Goal: Transaction & Acquisition: Purchase product/service

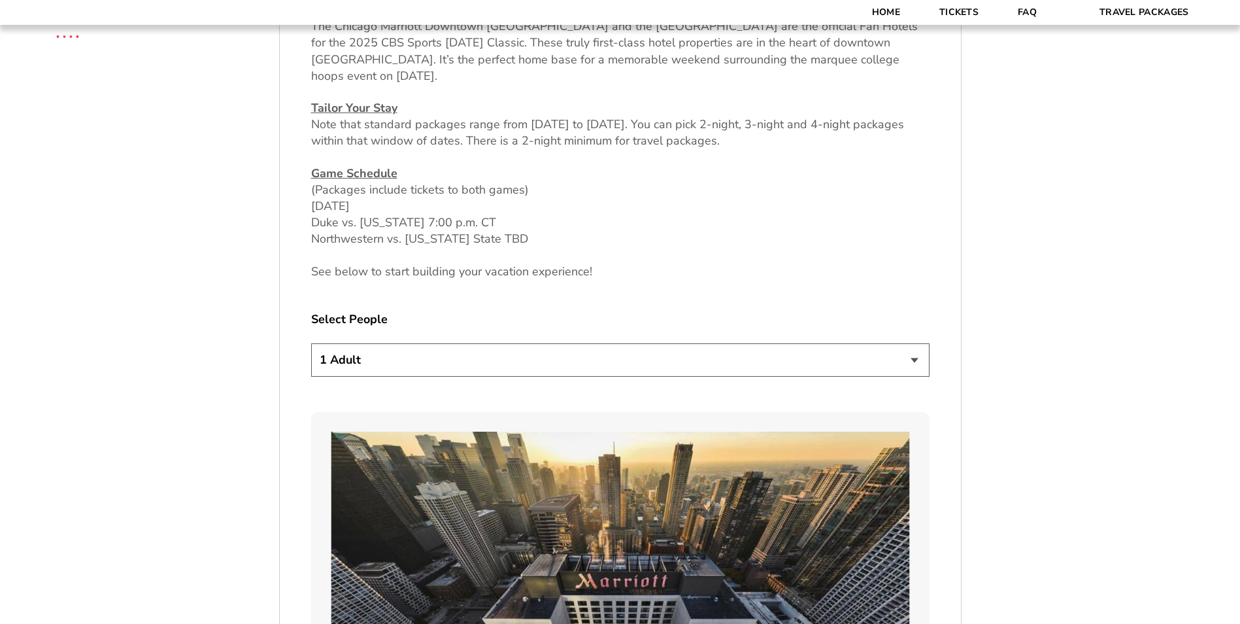
scroll to position [654, 0]
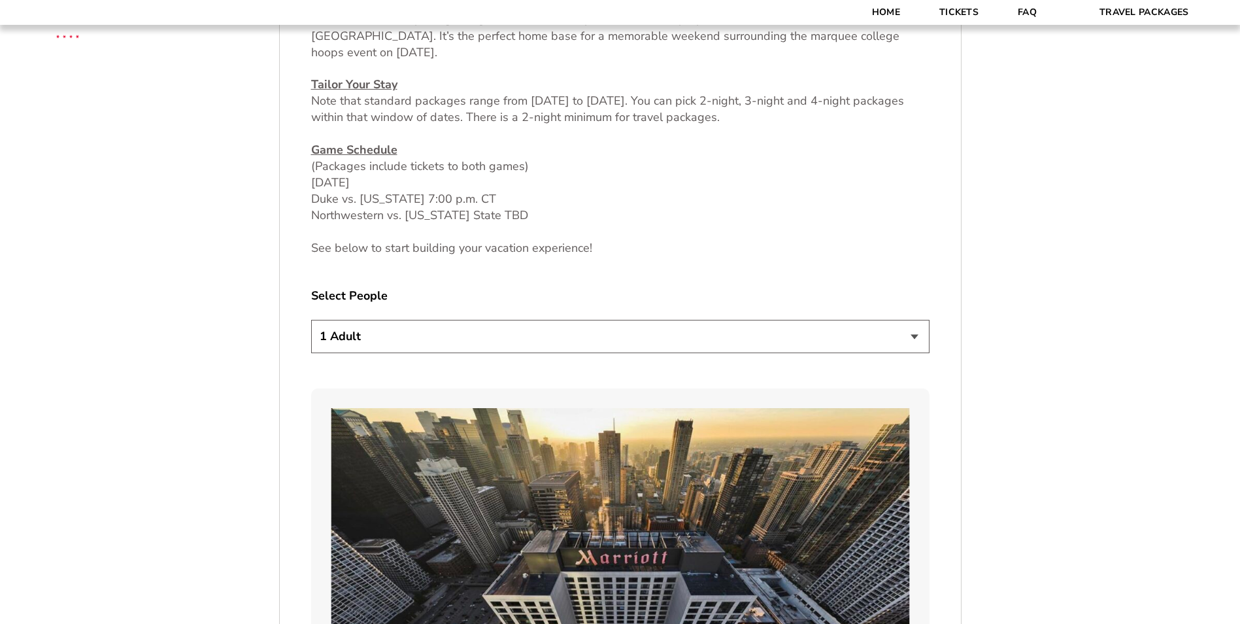
click at [492, 333] on select "1 Adult 2 Adults 3 Adults 4 Adults 2 Adults + 1 Child 2 Adults + 2 Children 2 A…" at bounding box center [620, 336] width 618 height 33
click at [311, 320] on select "1 Adult 2 Adults 3 Adults 4 Adults 2 Adults + 1 Child 2 Adults + 2 Children 2 A…" at bounding box center [620, 336] width 618 height 33
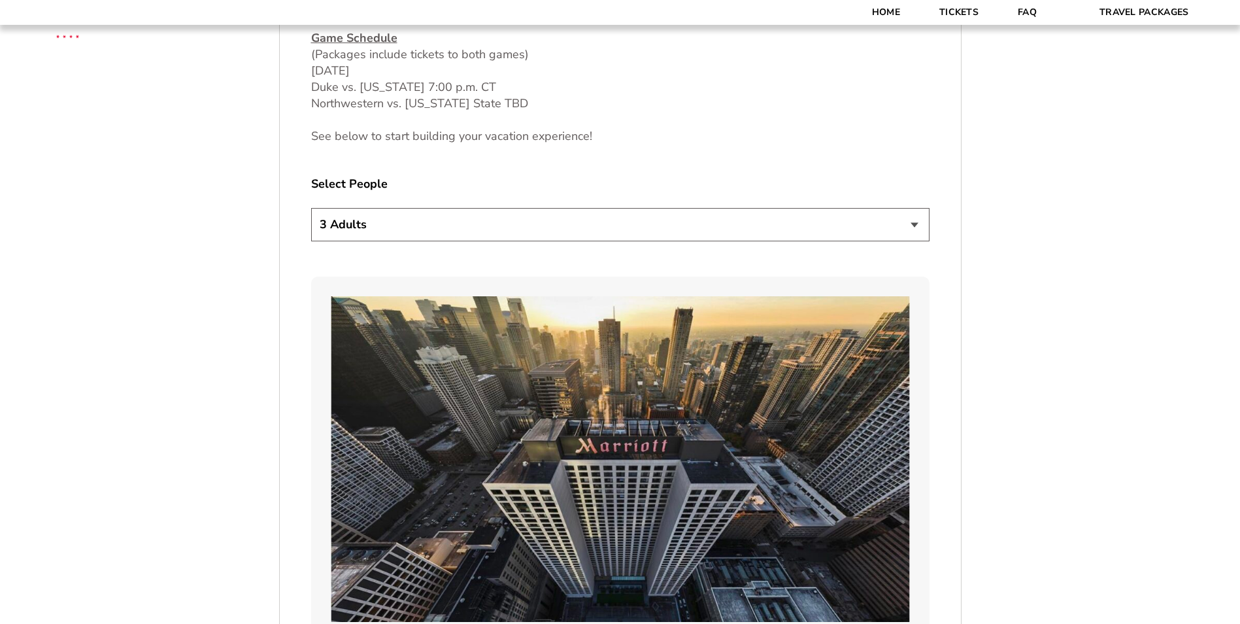
scroll to position [719, 0]
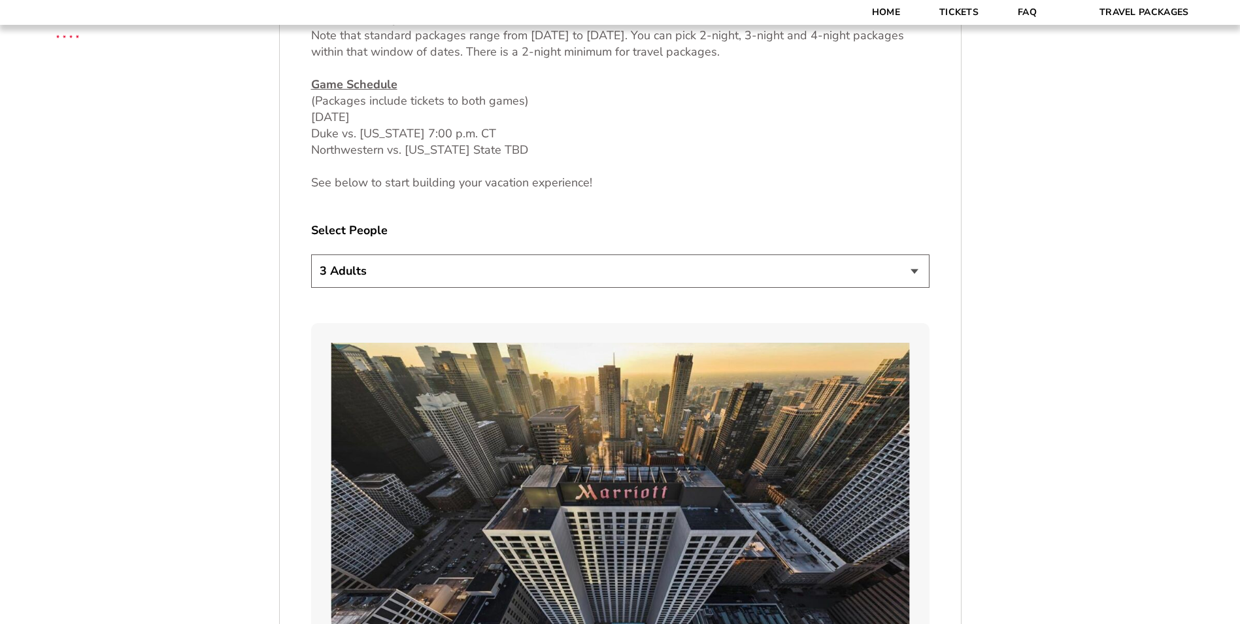
click at [448, 265] on select "1 Adult 2 Adults 3 Adults 4 Adults 2 Adults + 1 Child 2 Adults + 2 Children 2 A…" at bounding box center [620, 270] width 618 height 33
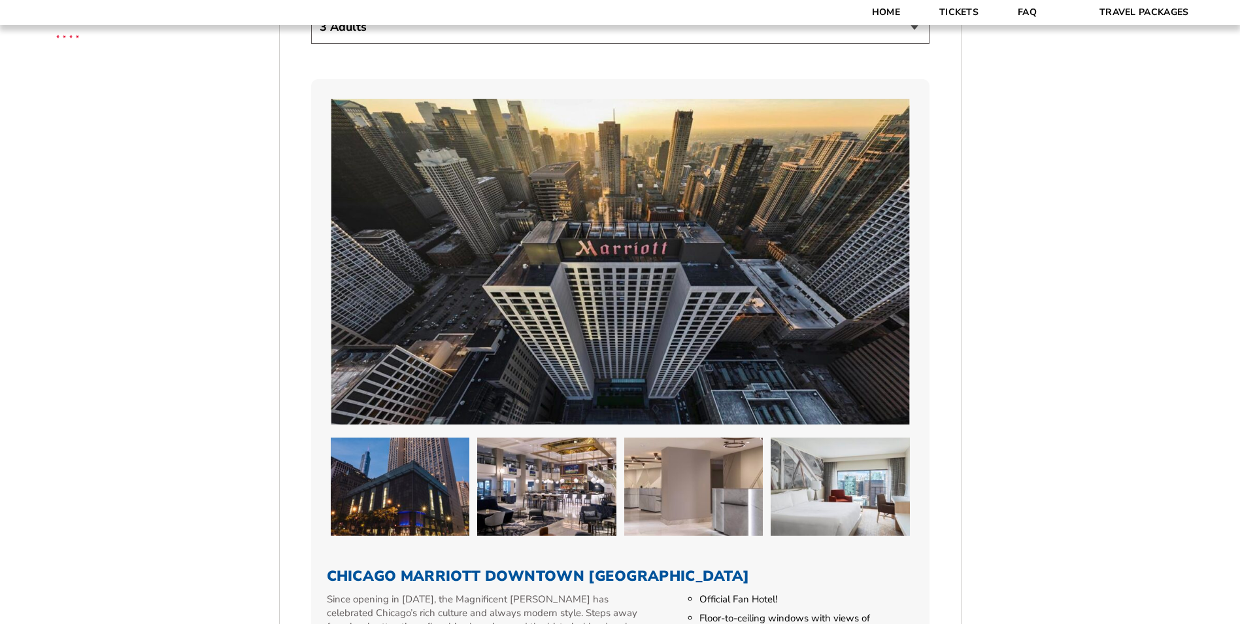
scroll to position [915, 0]
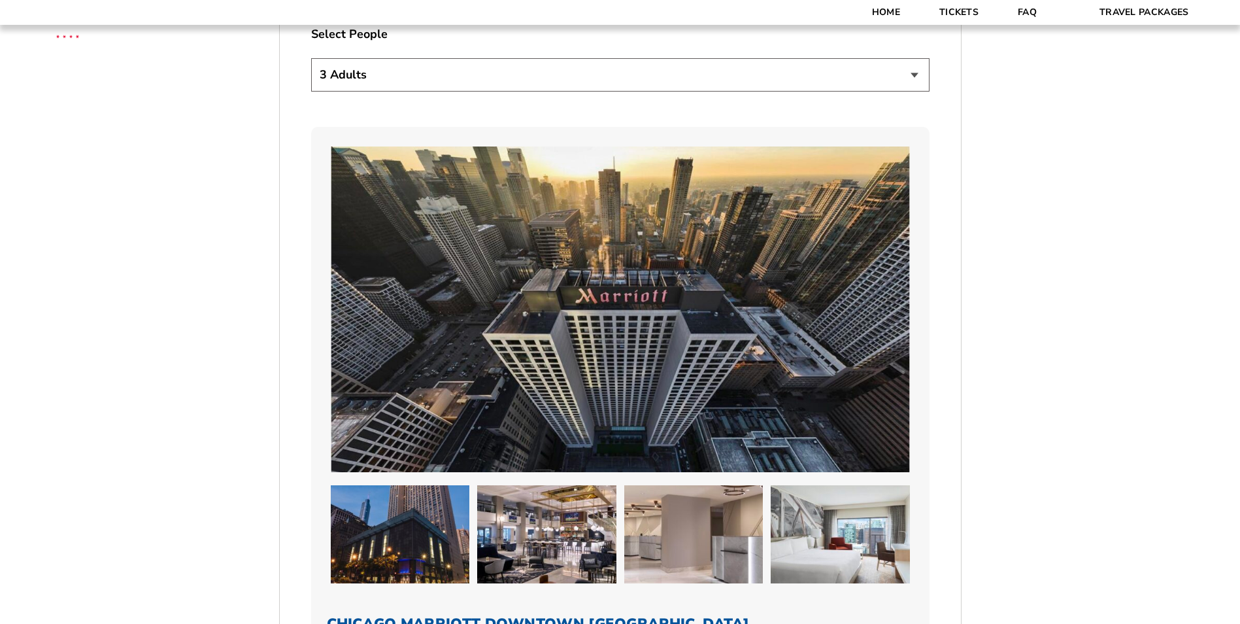
drag, startPoint x: 374, startPoint y: 73, endPoint x: 373, endPoint y: 90, distance: 17.0
click at [374, 73] on select "1 Adult 2 Adults 3 Adults 4 Adults 2 Adults + 1 Child 2 Adults + 2 Children 2 A…" at bounding box center [620, 74] width 618 height 33
select select "2 Adults + 1 Child"
click at [311, 58] on select "1 Adult 2 Adults 3 Adults 4 Adults 2 Adults + 1 Child 2 Adults + 2 Children 2 A…" at bounding box center [620, 74] width 618 height 33
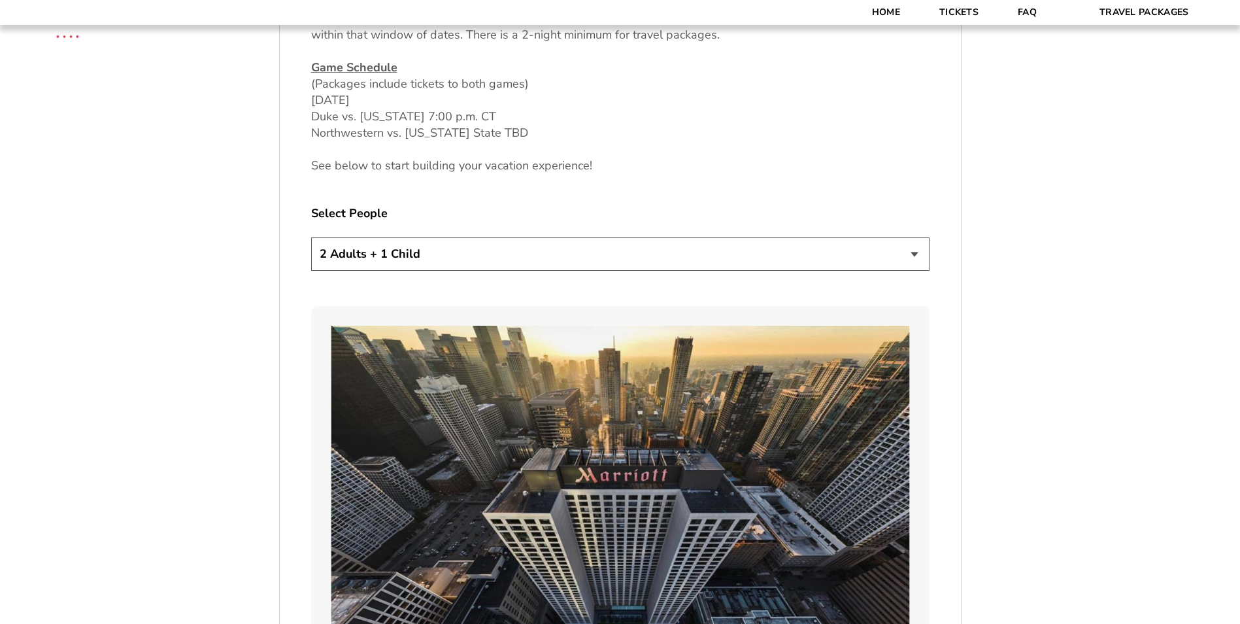
scroll to position [654, 0]
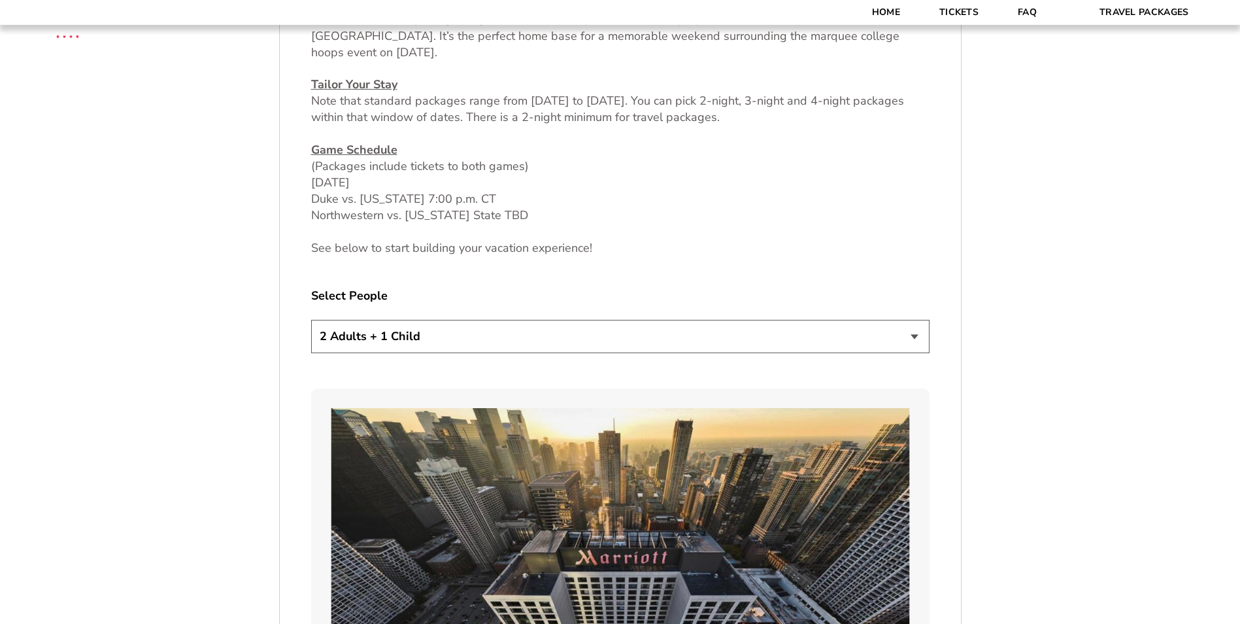
click at [455, 335] on select "1 Adult 2 Adults 3 Adults 4 Adults 2 Adults + 1 Child 2 Adults + 2 Children 2 A…" at bounding box center [620, 336] width 618 height 33
click at [427, 333] on select "1 Adult 2 Adults 3 Adults 4 Adults 2 Adults + 1 Child 2 Adults + 2 Children 2 A…" at bounding box center [620, 336] width 618 height 33
click at [311, 320] on select "1 Adult 2 Adults 3 Adults 4 Adults 2 Adults + 1 Child 2 Adults + 2 Children 2 A…" at bounding box center [620, 336] width 618 height 33
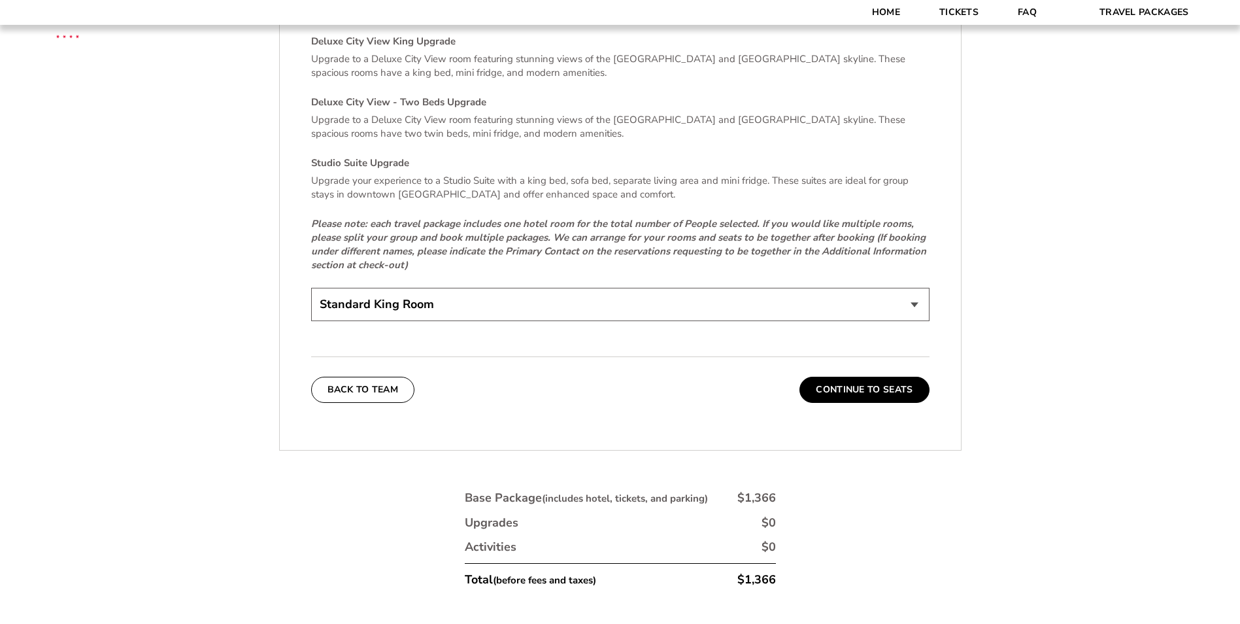
scroll to position [2876, 0]
click at [833, 380] on button "Continue To Seats" at bounding box center [864, 388] width 129 height 26
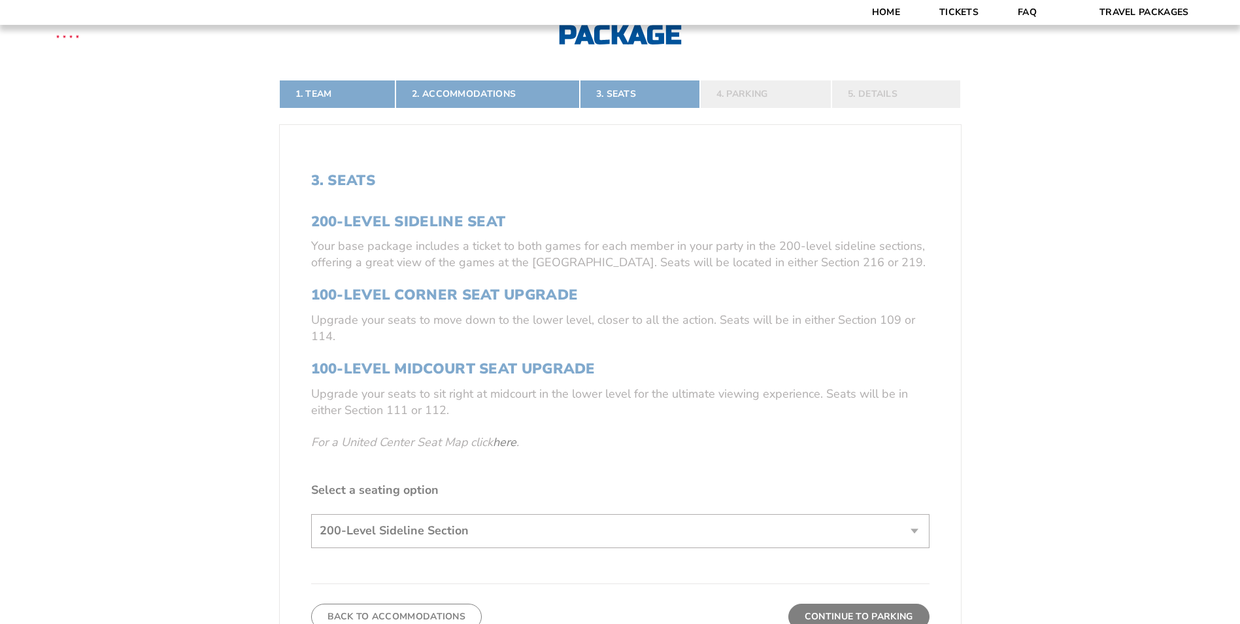
scroll to position [360, 0]
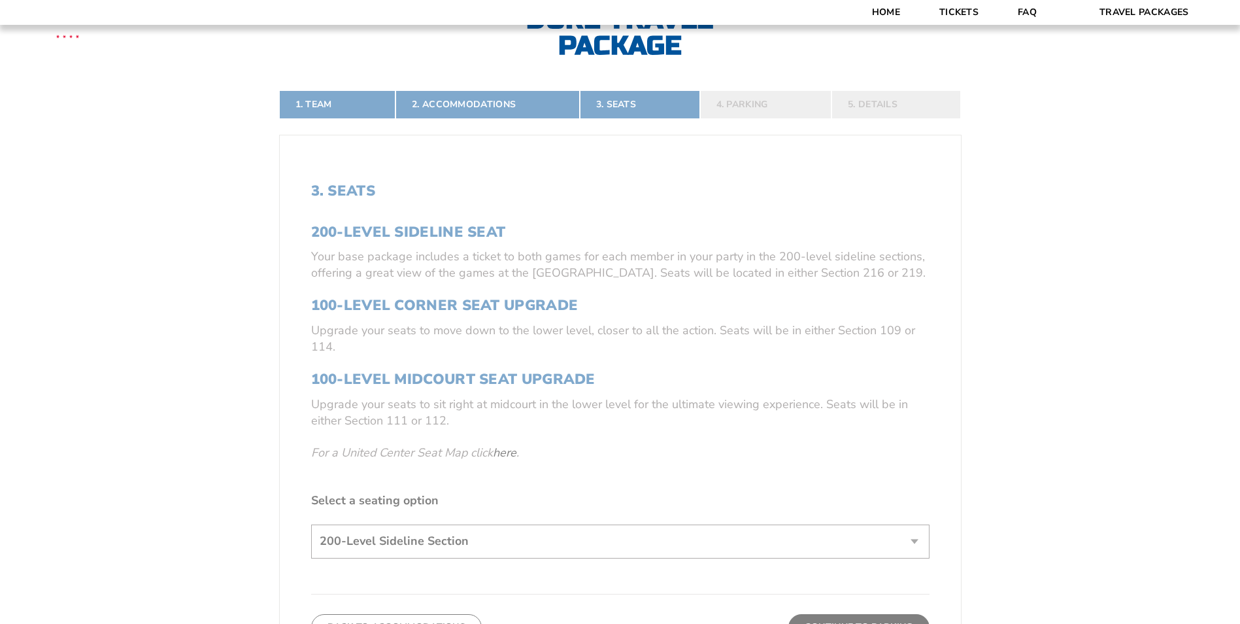
click at [509, 452] on form "Arkansas Arkansas Travel Package Duke Duke Travel Package Northwestern Northwes…" at bounding box center [620, 319] width 1240 height 1359
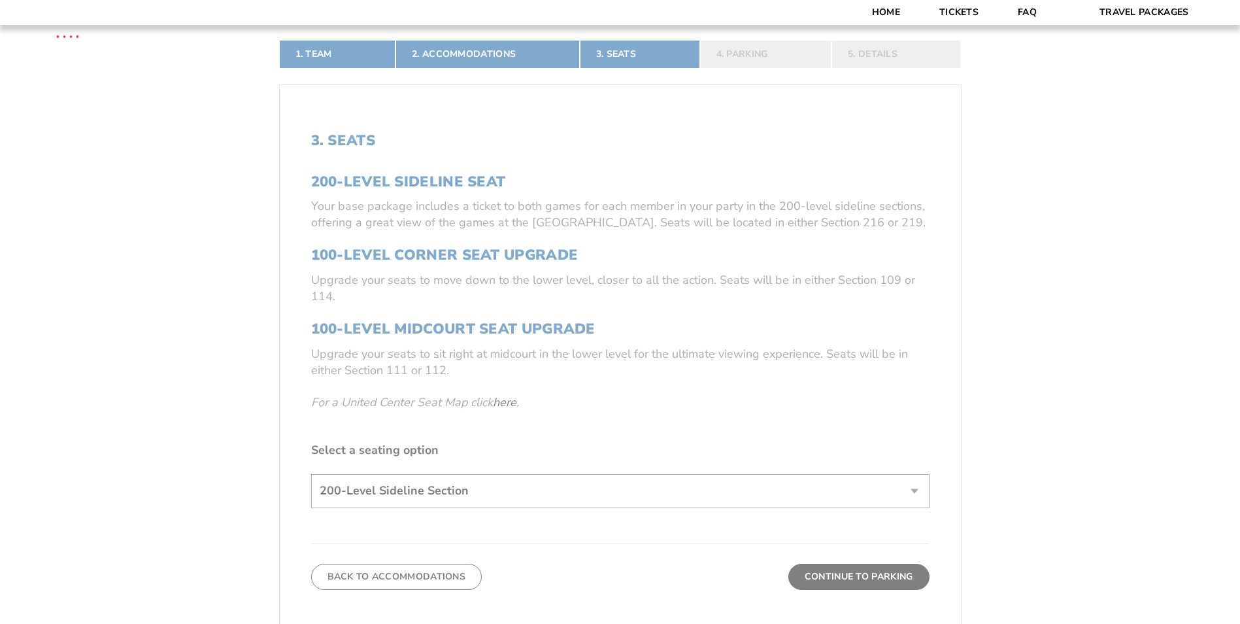
scroll to position [523, 0]
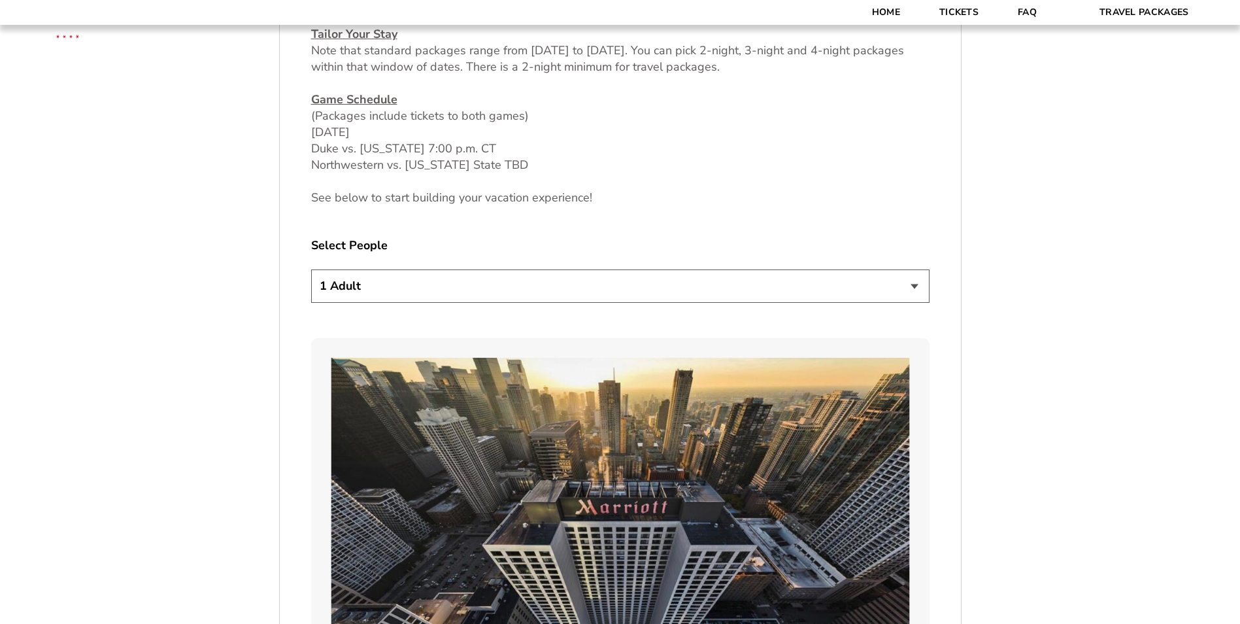
scroll to position [850, 0]
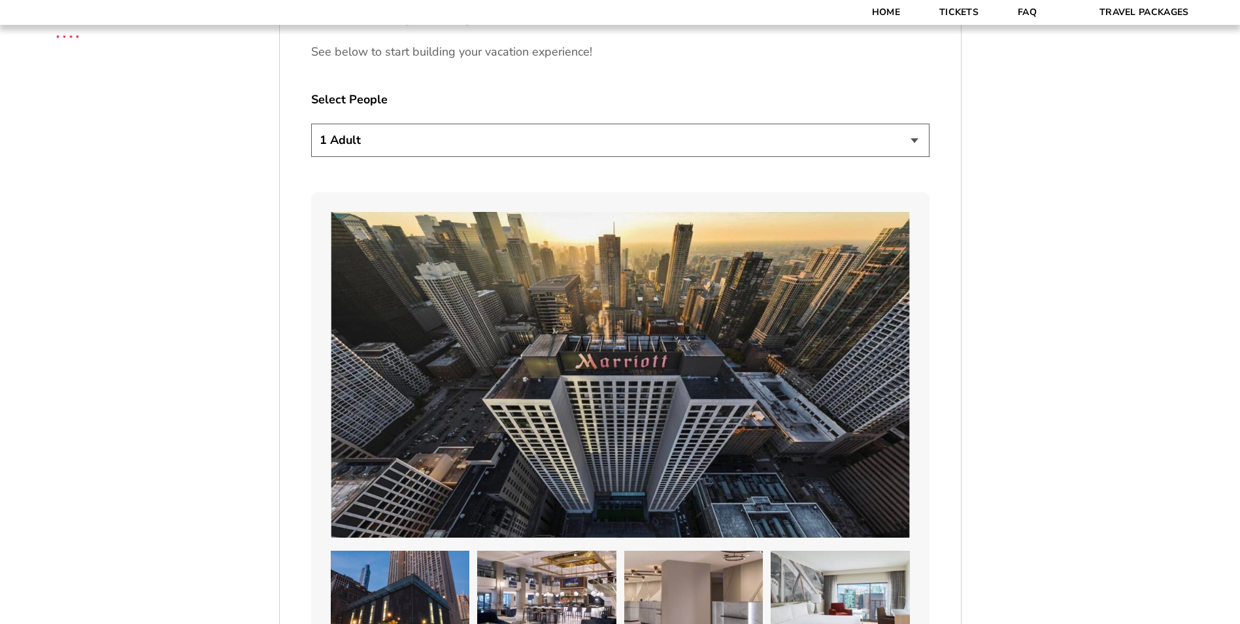
click at [482, 135] on select "1 Adult 2 Adults 3 Adults 4 Adults 2 Adults + 1 Child 2 Adults + 2 Children 2 A…" at bounding box center [620, 140] width 618 height 33
select select "2 Adults + 1 Child"
click at [311, 124] on select "1 Adult 2 Adults 3 Adults 4 Adults 2 Adults + 1 Child 2 Adults + 2 Children 2 A…" at bounding box center [620, 140] width 618 height 33
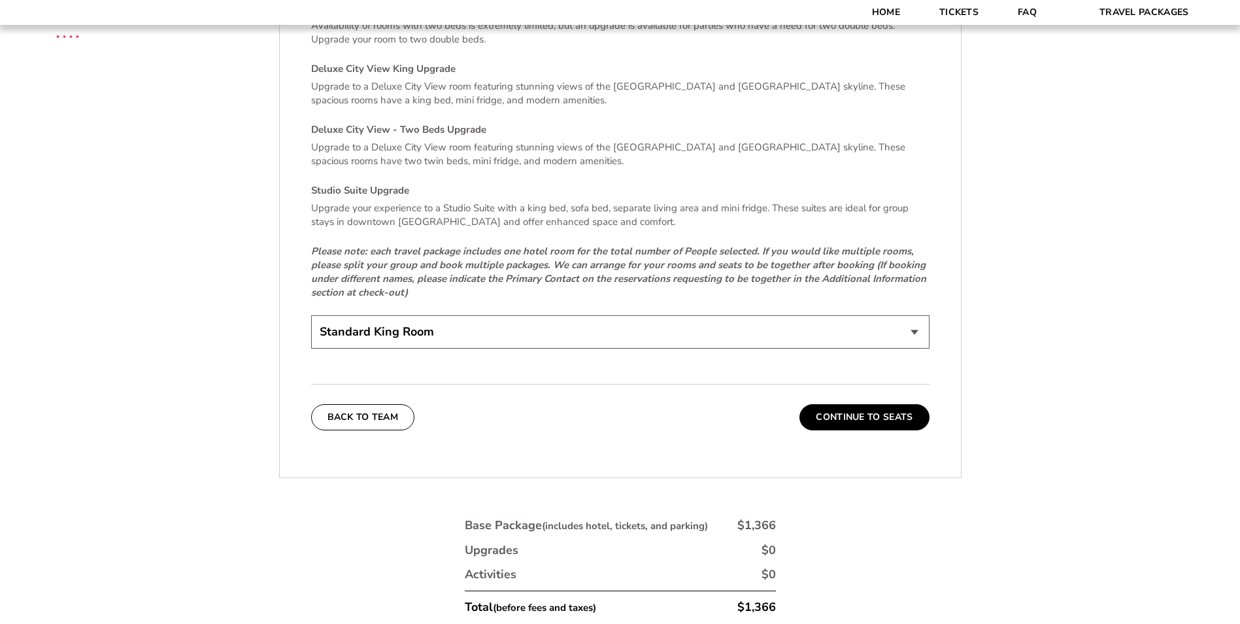
scroll to position [2876, 0]
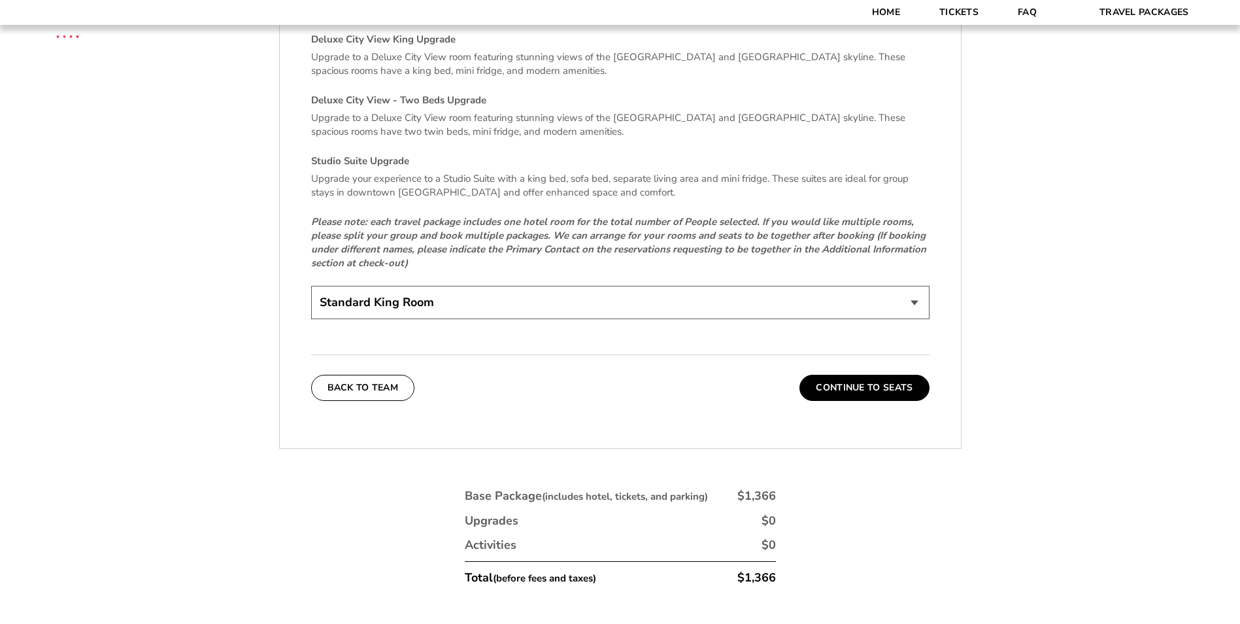
click at [472, 286] on select "Standard King Room Standard Room - Two Beds Upgrade (+$30 per night) Deluxe Cit…" at bounding box center [620, 302] width 618 height 33
click at [890, 376] on button "Continue To Seats" at bounding box center [864, 388] width 129 height 26
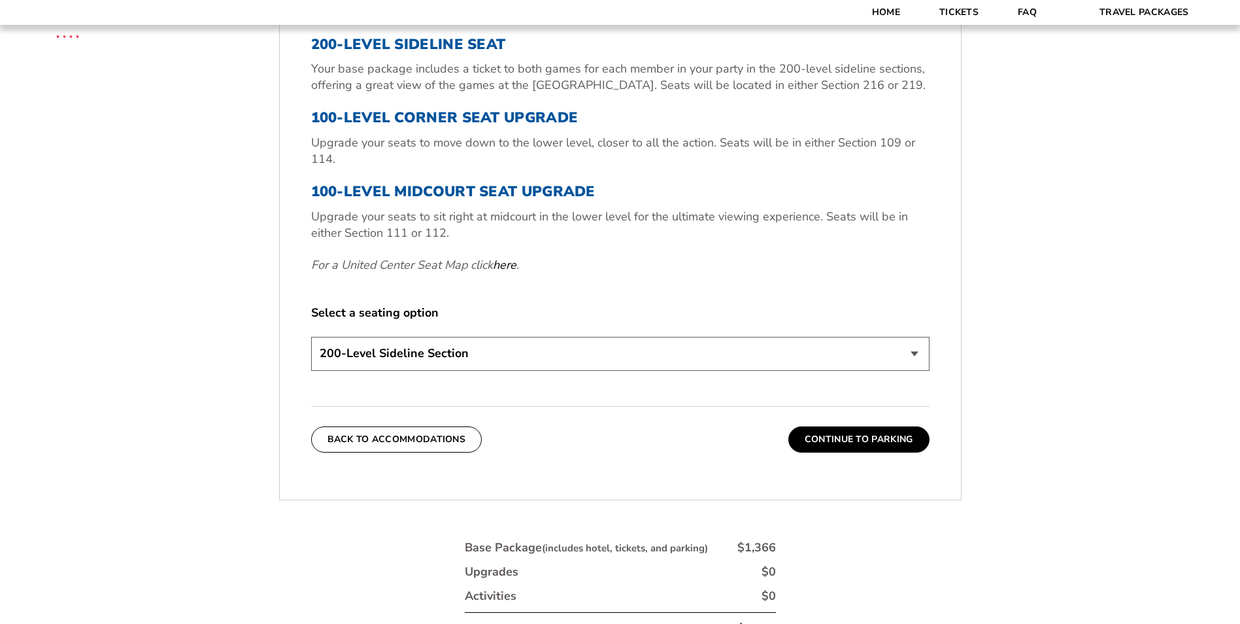
scroll to position [556, 0]
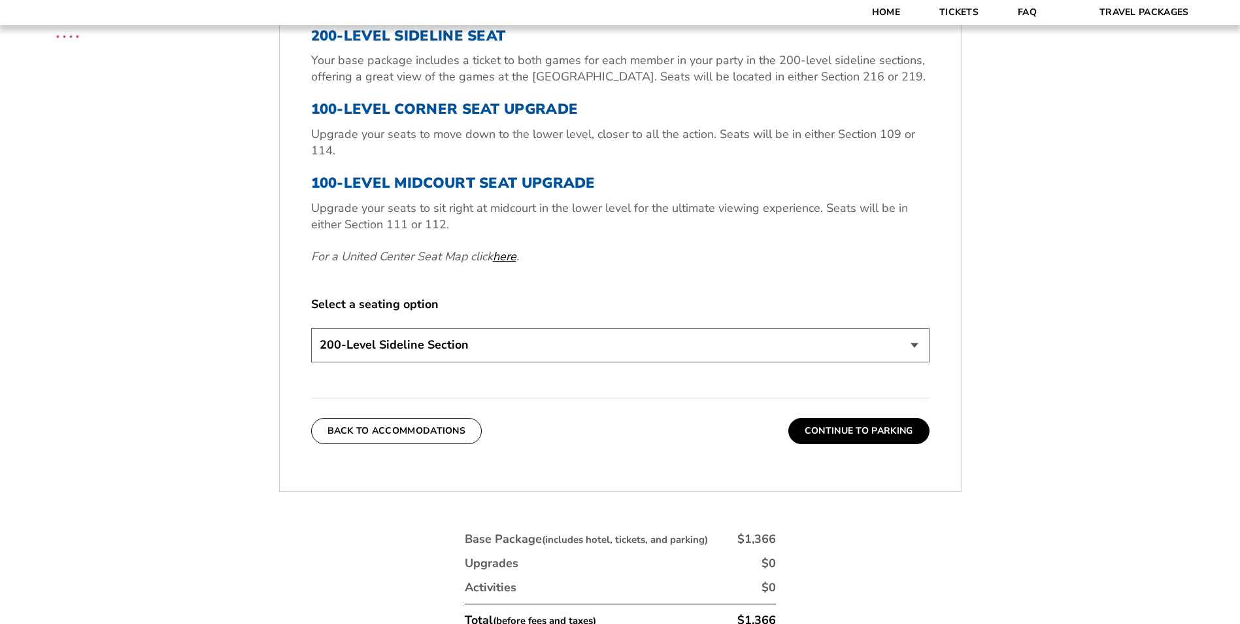
click at [507, 256] on link "here" at bounding box center [505, 256] width 24 height 16
click at [488, 345] on select "200-Level Sideline Section 100-Level Corner Seat Upgrade (+$80 per person) 100-…" at bounding box center [620, 344] width 618 height 33
click at [467, 337] on select "200-Level Sideline Section 100-Level Corner Seat Upgrade (+$80 per person) 100-…" at bounding box center [620, 344] width 618 height 33
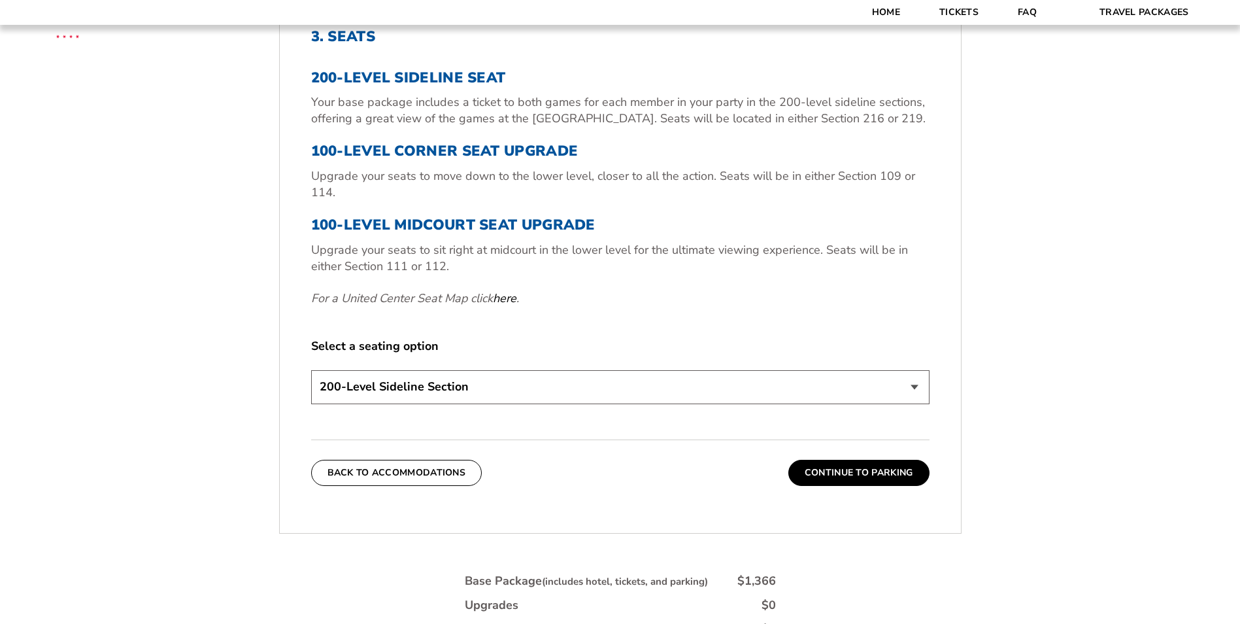
scroll to position [491, 0]
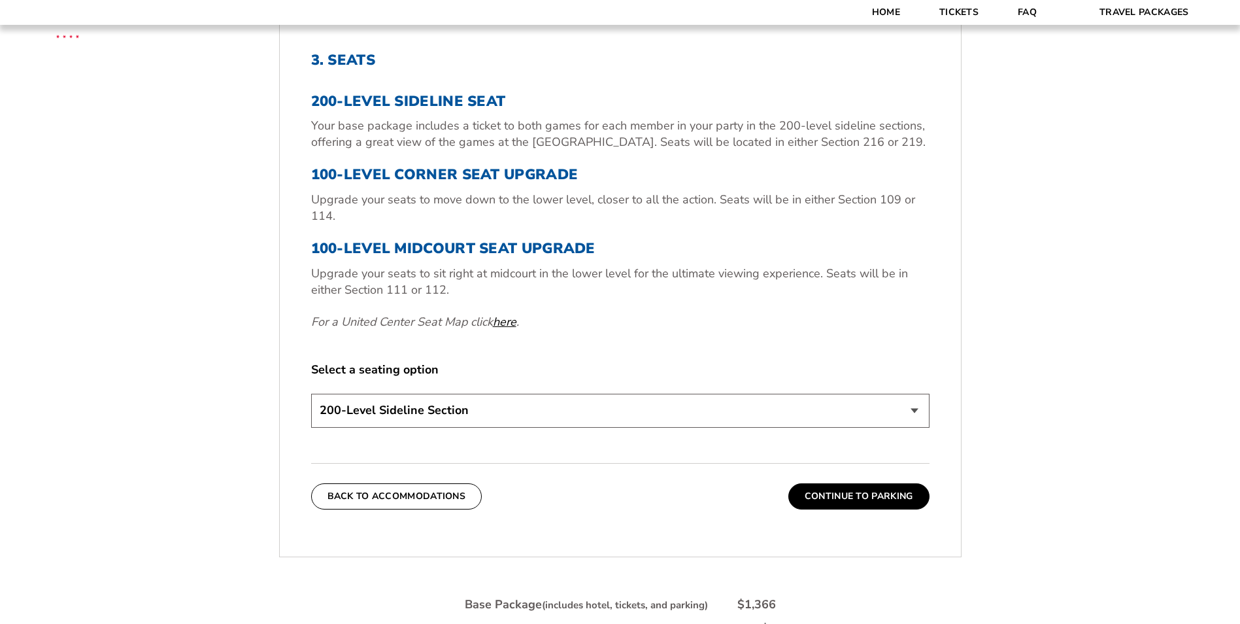
click at [503, 324] on link "here" at bounding box center [505, 322] width 24 height 16
click at [466, 416] on select "200-Level Sideline Section 100-Level Corner Seat Upgrade (+$80 per person) 100-…" at bounding box center [620, 410] width 618 height 33
select select "100-Level Midcourt Seat Upgrade"
click at [311, 394] on select "200-Level Sideline Section 100-Level Corner Seat Upgrade (+$80 per person) 100-…" at bounding box center [620, 410] width 618 height 33
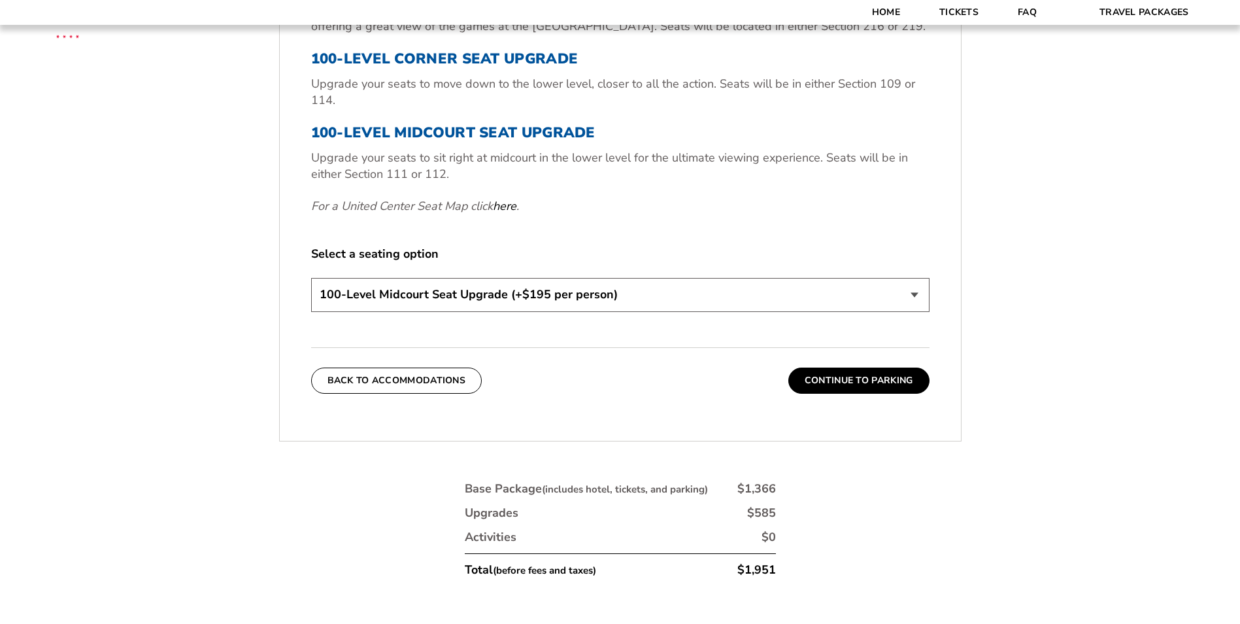
scroll to position [687, 0]
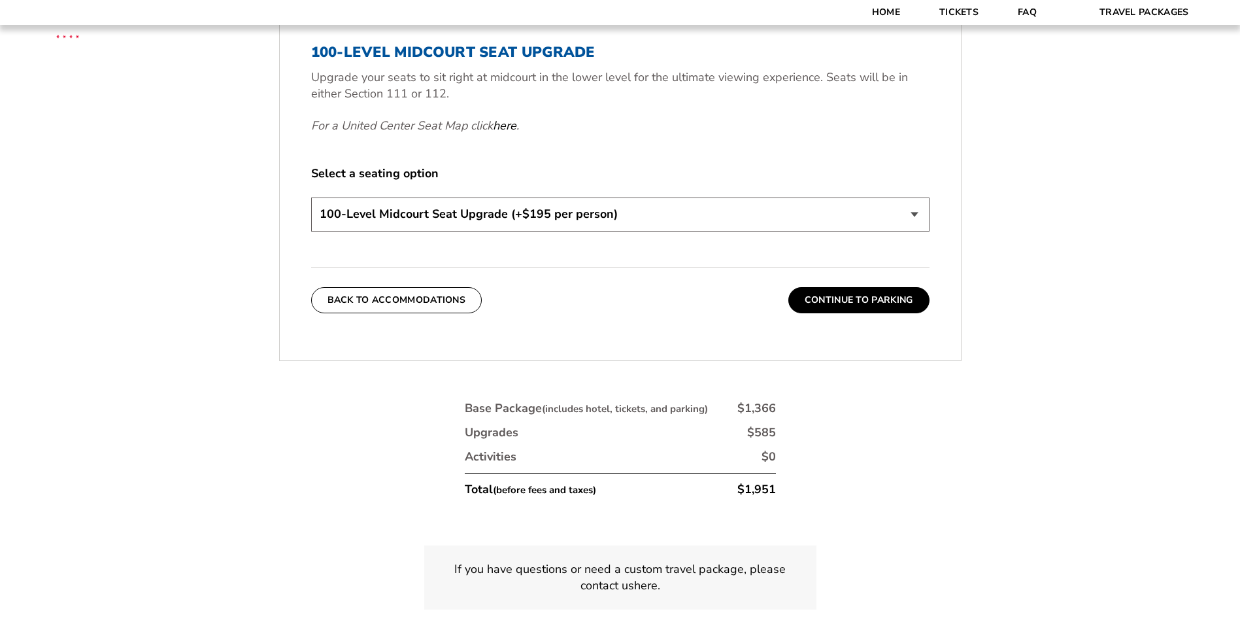
click at [599, 217] on select "200-Level Sideline Section 100-Level Corner Seat Upgrade (+$80 per person) 100-…" at bounding box center [620, 213] width 618 height 33
click at [311, 197] on select "200-Level Sideline Section 100-Level Corner Seat Upgrade (+$80 per person) 100-…" at bounding box center [620, 213] width 618 height 33
click at [824, 302] on button "Continue To Parking" at bounding box center [858, 300] width 141 height 26
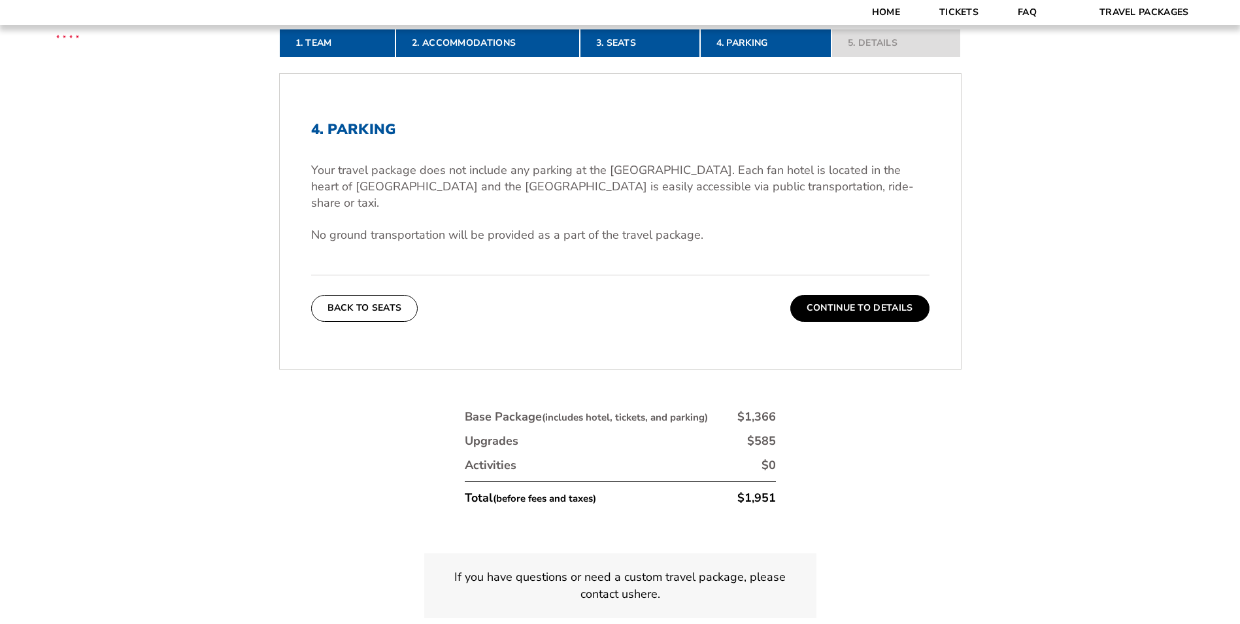
scroll to position [426, 0]
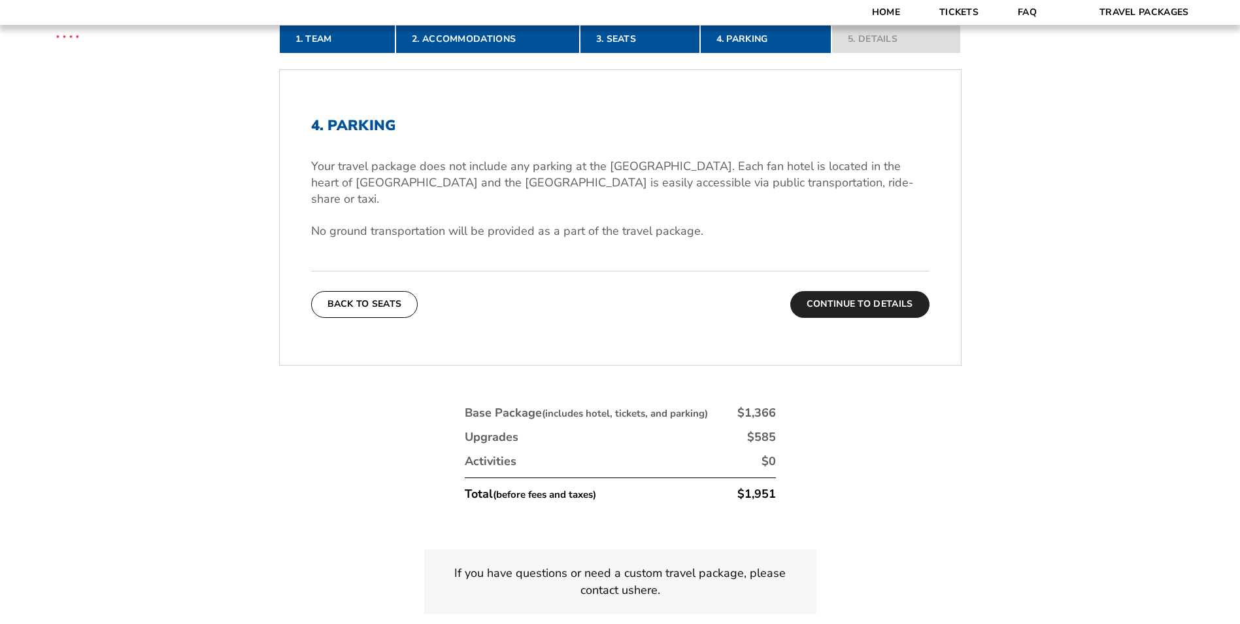
click at [824, 291] on button "Continue To Details" at bounding box center [859, 304] width 139 height 26
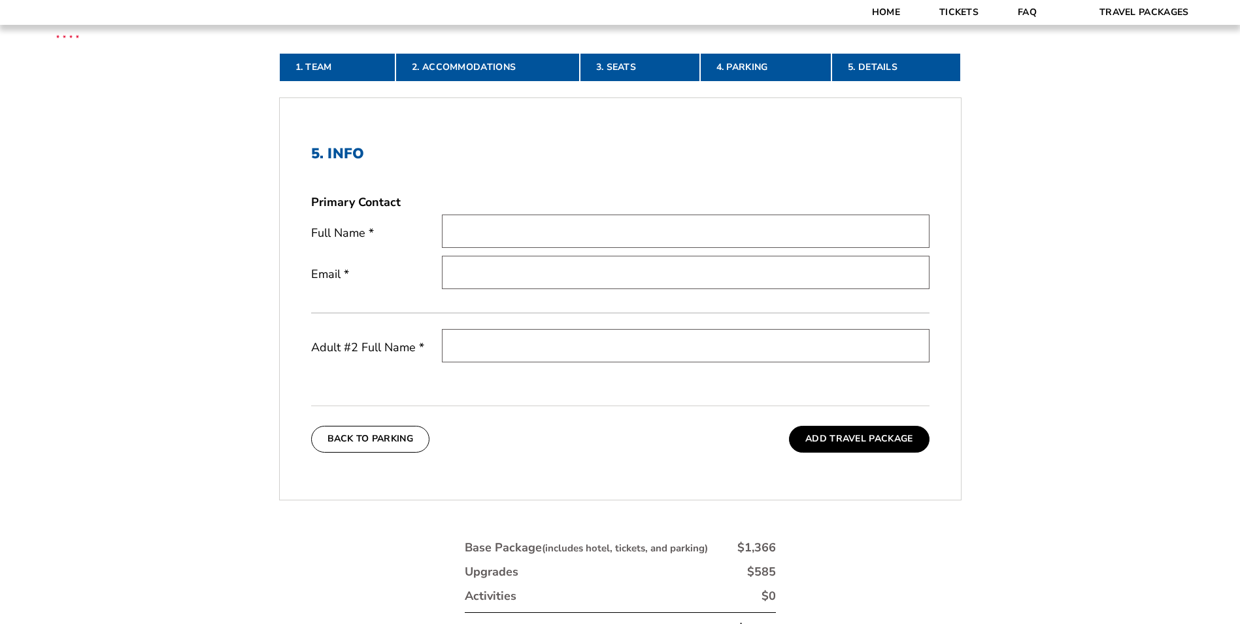
scroll to position [360, 0]
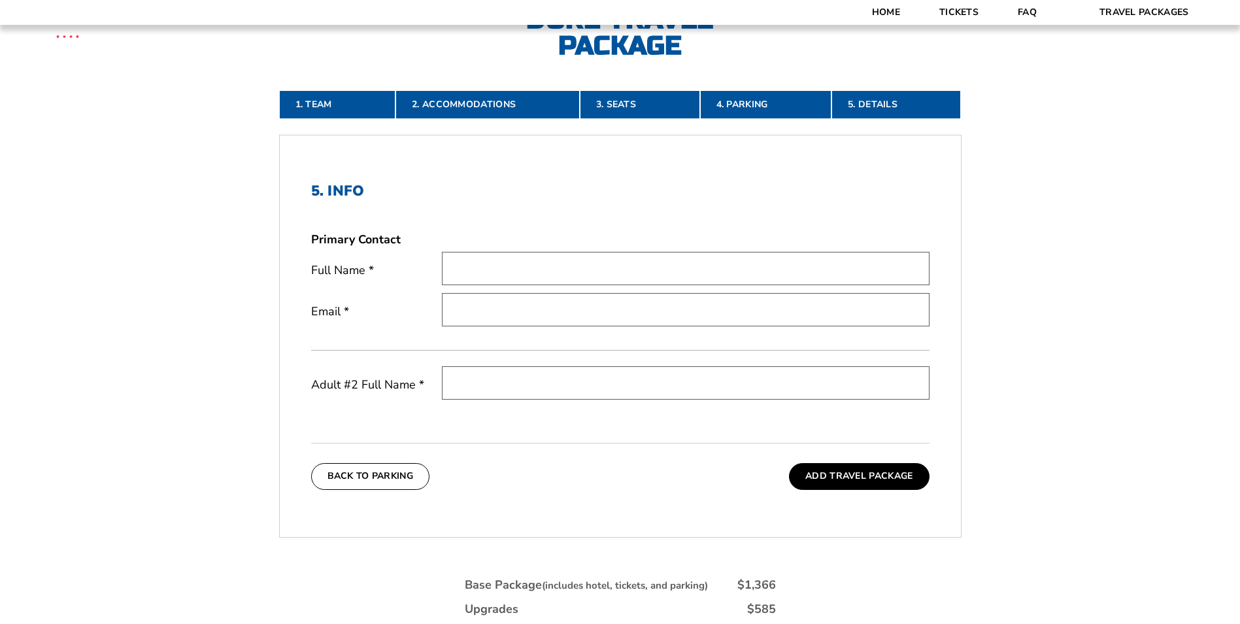
click at [492, 264] on input "text" at bounding box center [686, 268] width 488 height 33
type input "Charm Osborn"
type input "cdosborn1@cougars.ccis.edu"
click at [539, 384] on input "text" at bounding box center [686, 382] width 488 height 33
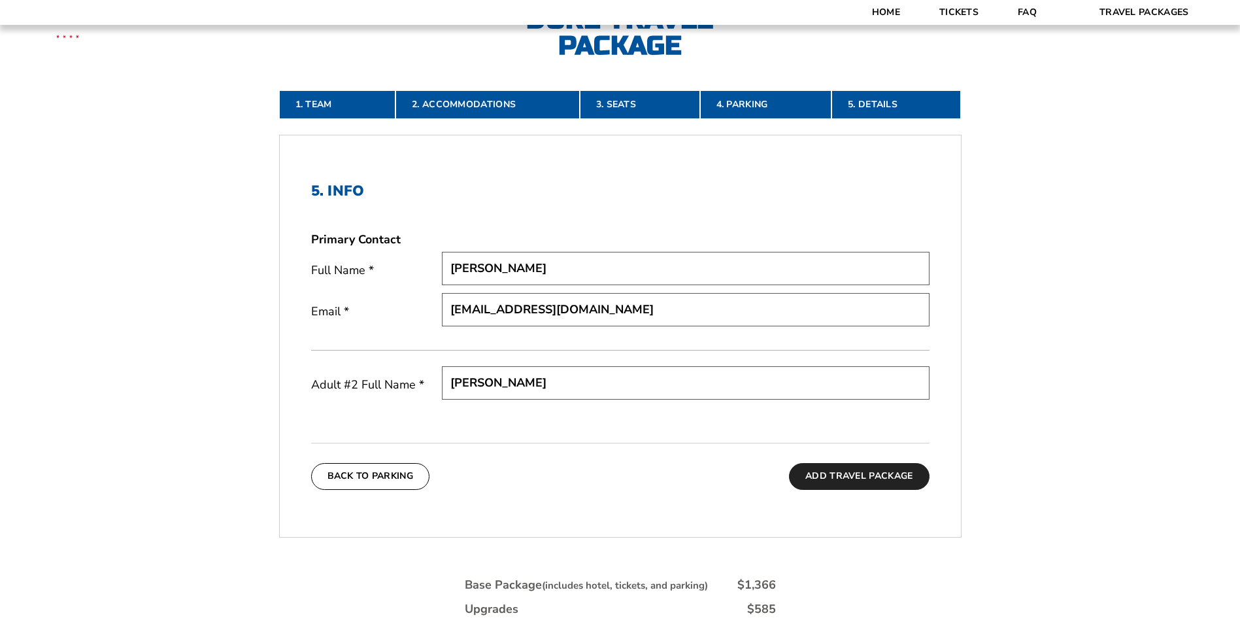
type input "Mark Anson"
click at [837, 477] on button "Add Travel Package" at bounding box center [859, 476] width 140 height 26
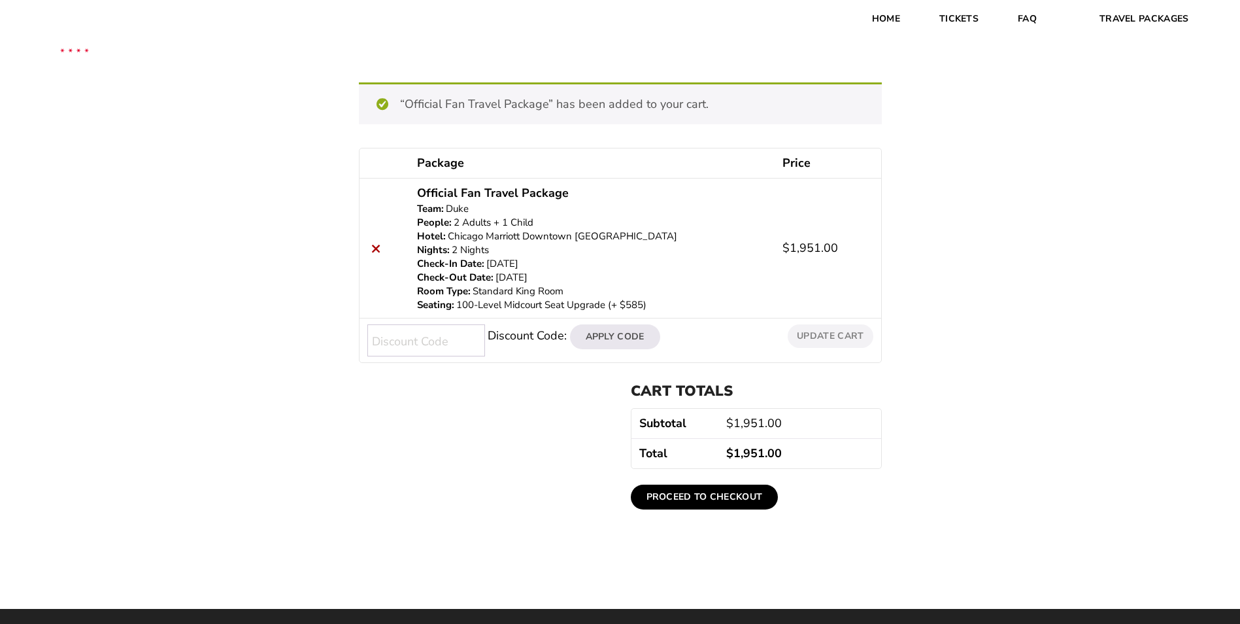
scroll to position [131, 0]
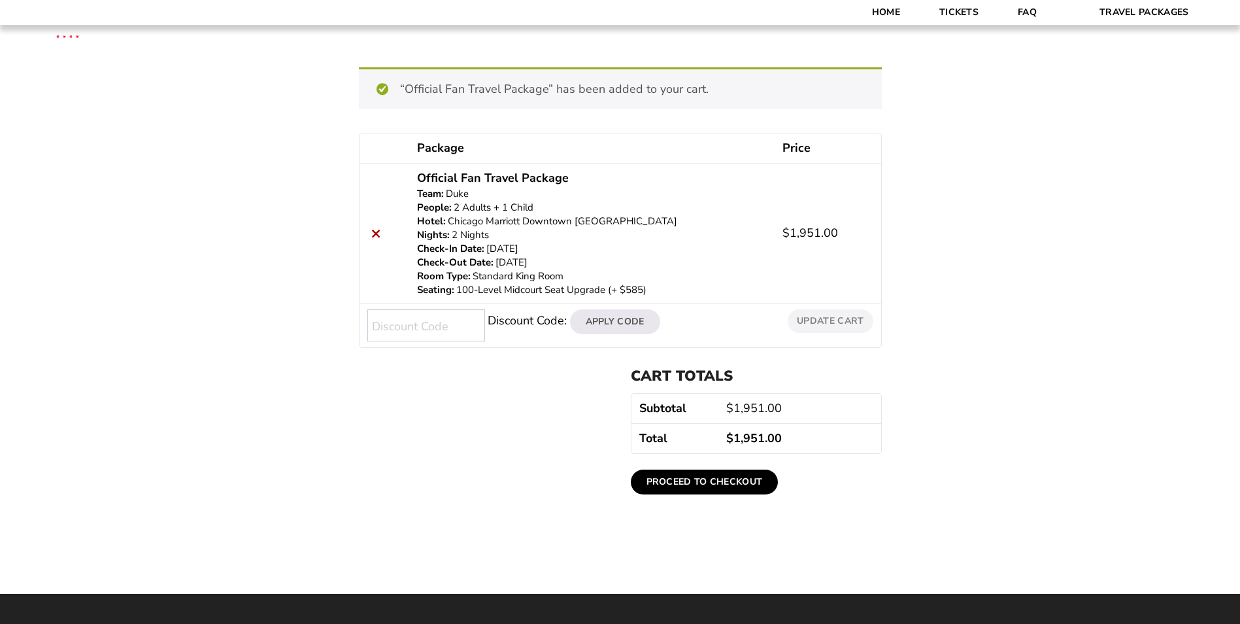
click at [1034, 219] on div "Review & Confirm “Official Fan Travel Package” has been added to your cart. Con…" at bounding box center [620, 220] width 1240 height 590
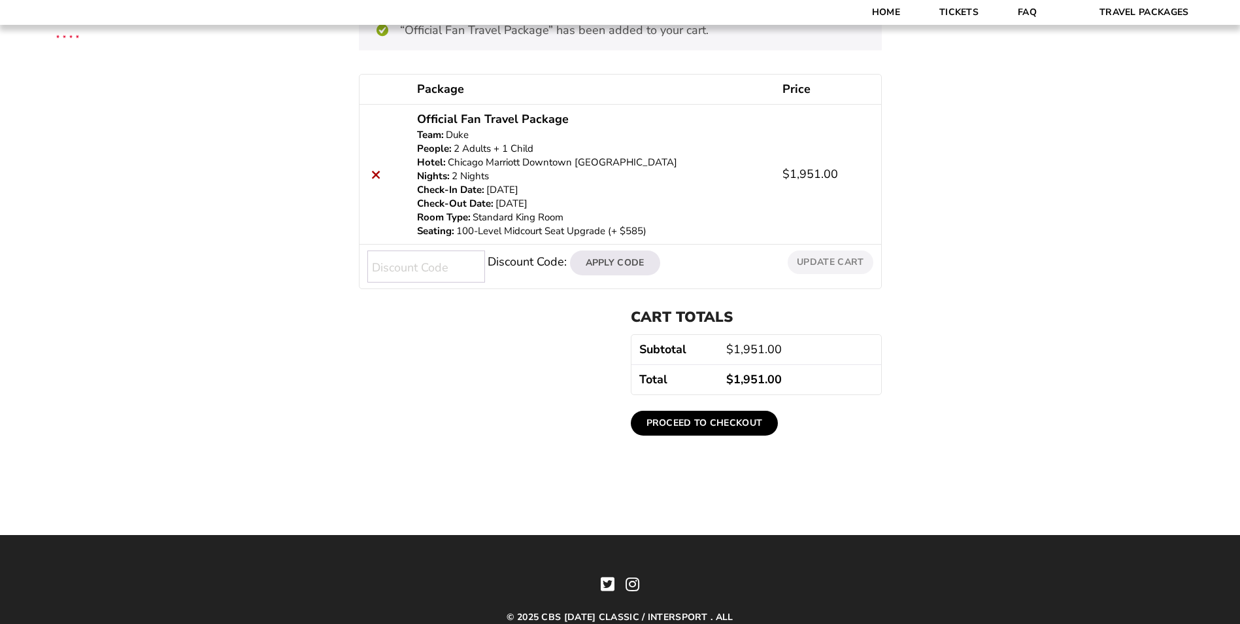
scroll to position [196, 0]
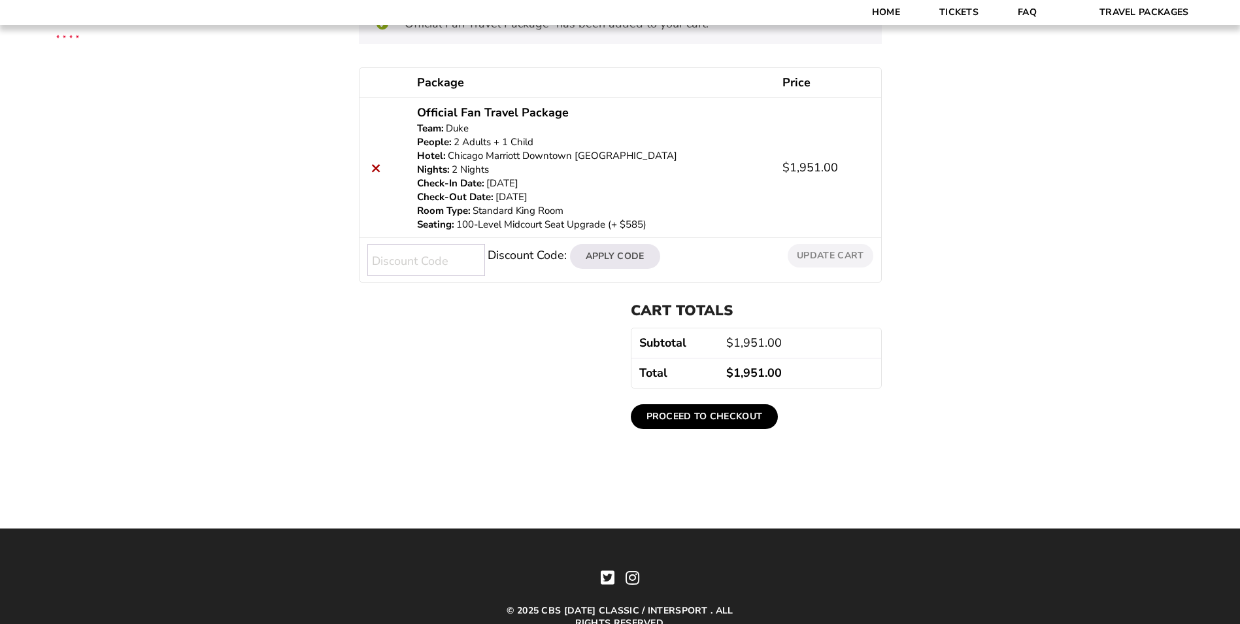
click at [707, 412] on link "Proceed to checkout" at bounding box center [705, 416] width 148 height 25
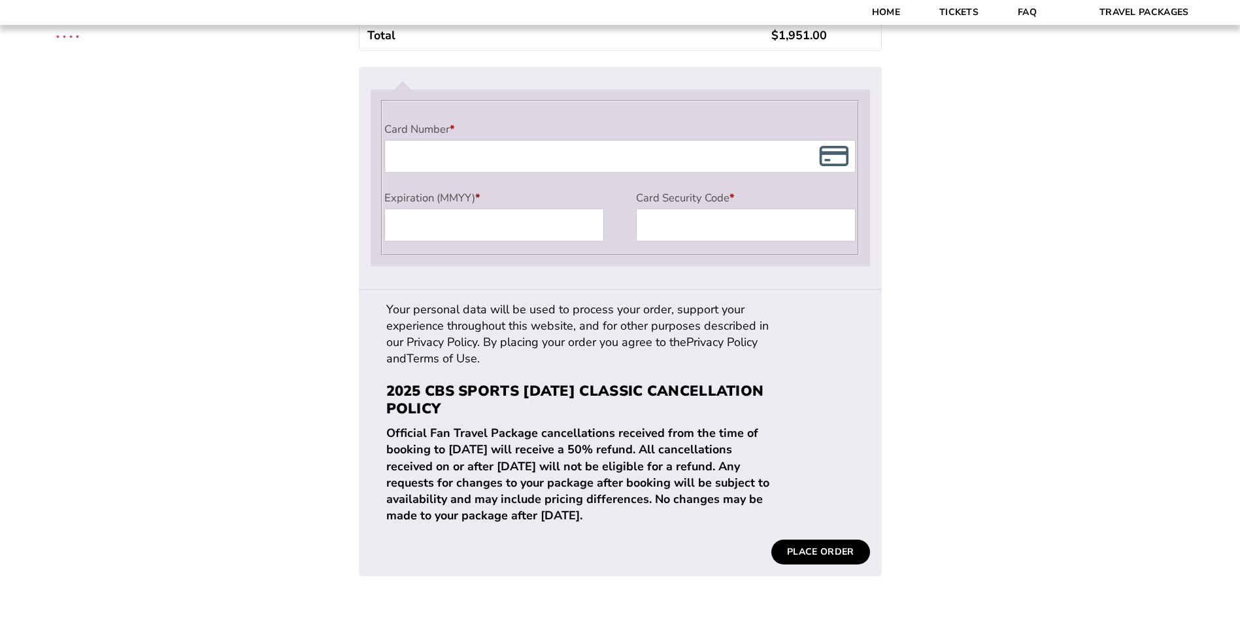
scroll to position [1177, 0]
